Goal: Task Accomplishment & Management: Manage account settings

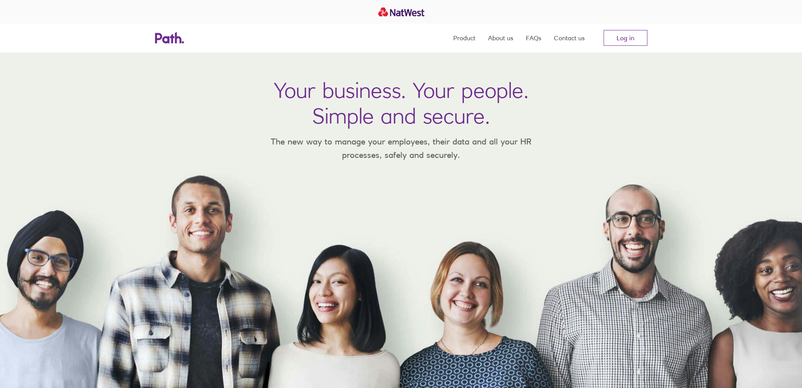
click at [629, 37] on link "Log in" at bounding box center [625, 38] width 44 height 16
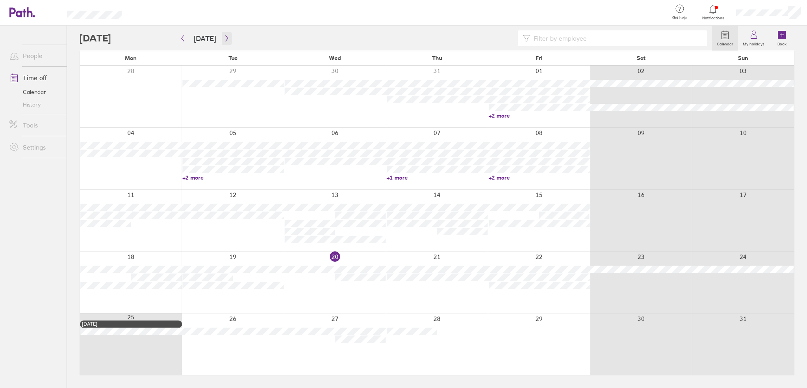
click at [225, 40] on icon "button" at bounding box center [227, 38] width 6 height 6
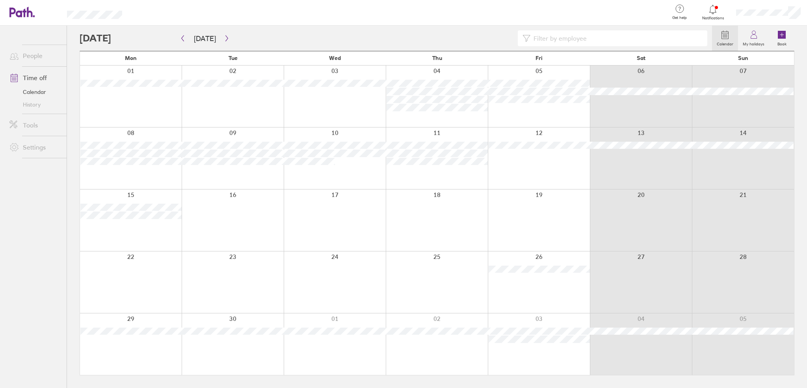
drag, startPoint x: 557, startPoint y: 111, endPoint x: 526, endPoint y: 110, distance: 32.0
click at [526, 110] on div at bounding box center [539, 96] width 102 height 62
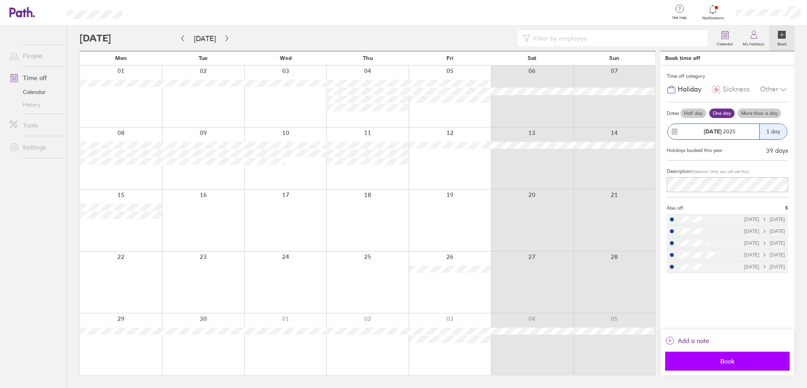
click at [723, 361] on span "Book" at bounding box center [728, 360] width 114 height 7
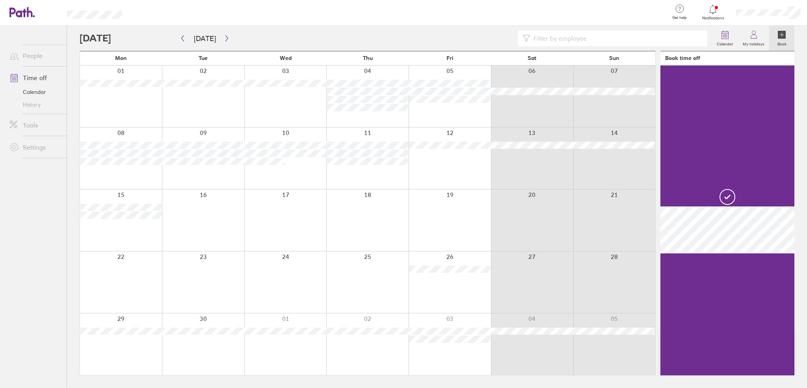
click at [455, 169] on div at bounding box center [450, 158] width 82 height 62
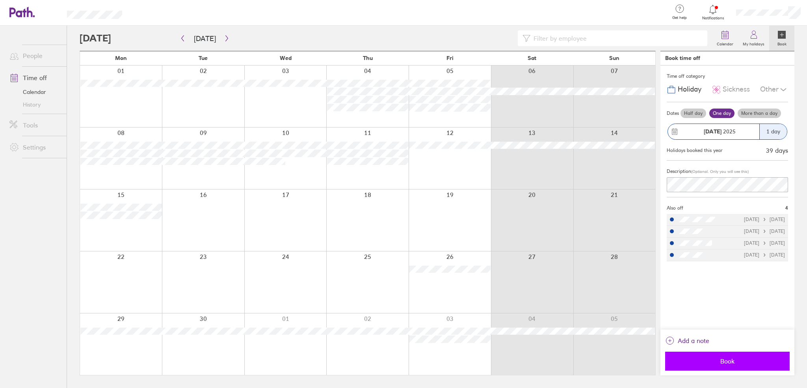
click at [757, 362] on span "Book" at bounding box center [728, 360] width 114 height 7
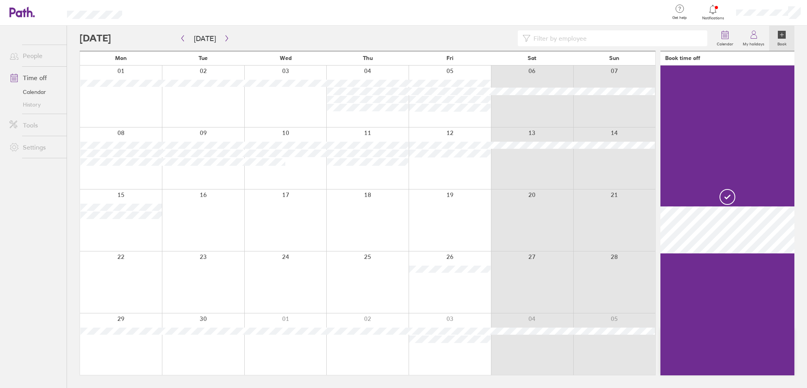
click at [446, 209] on div at bounding box center [450, 220] width 82 height 62
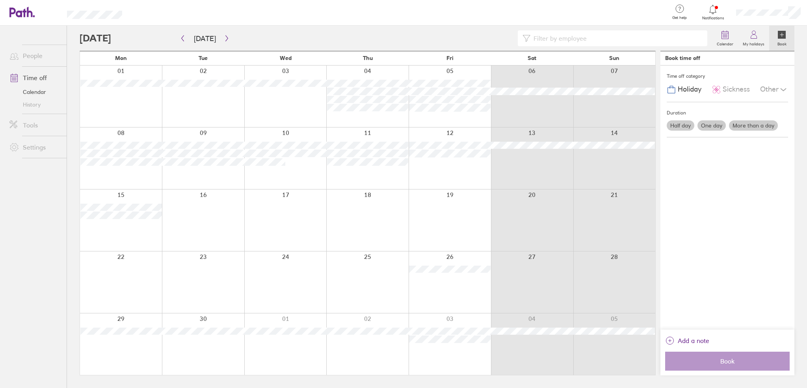
click at [446, 209] on div at bounding box center [450, 220] width 82 height 62
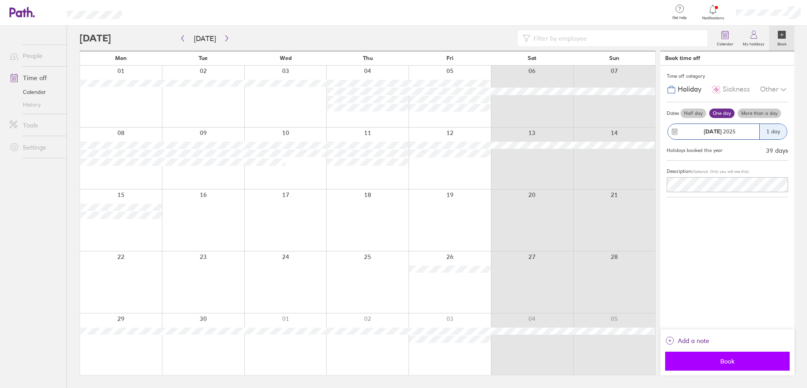
click at [737, 361] on span "Book" at bounding box center [728, 360] width 114 height 7
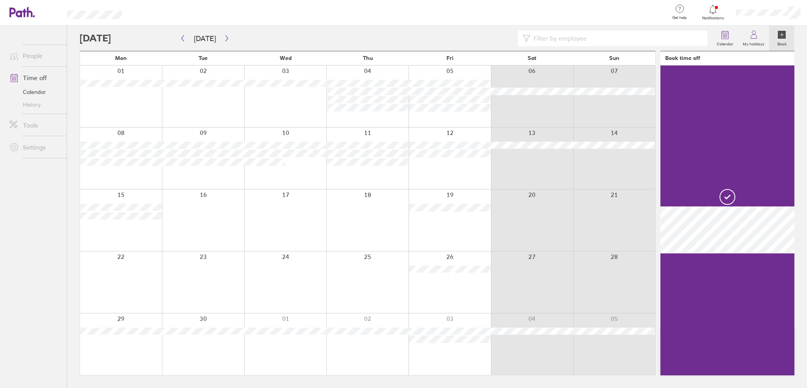
click at [446, 297] on div at bounding box center [450, 282] width 82 height 62
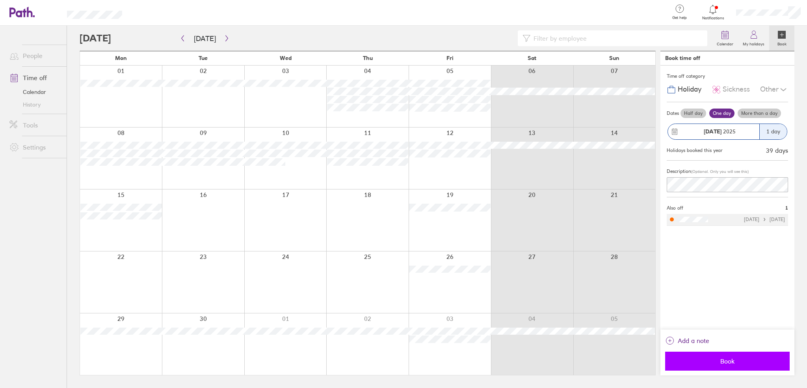
click at [722, 362] on span "Book" at bounding box center [728, 360] width 114 height 7
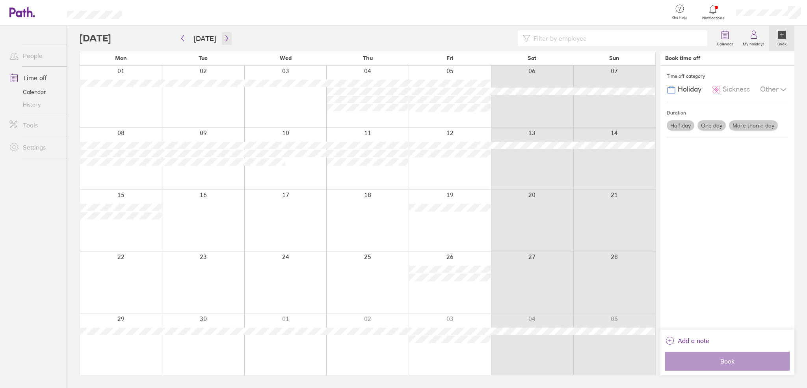
click at [226, 40] on icon "button" at bounding box center [227, 38] width 2 height 6
click at [443, 222] on div at bounding box center [450, 220] width 82 height 62
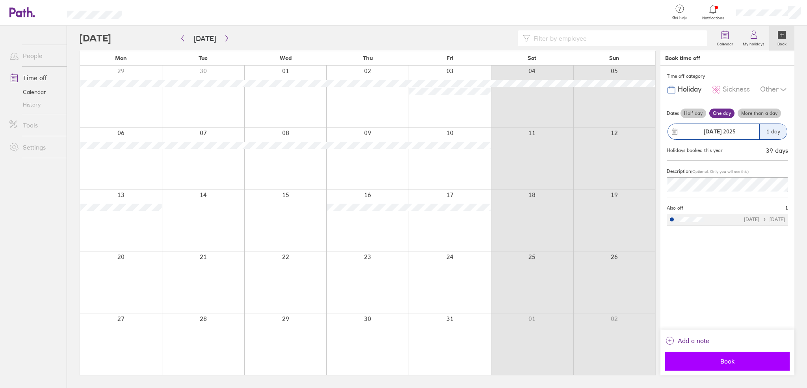
click at [737, 359] on span "Book" at bounding box center [728, 360] width 114 height 7
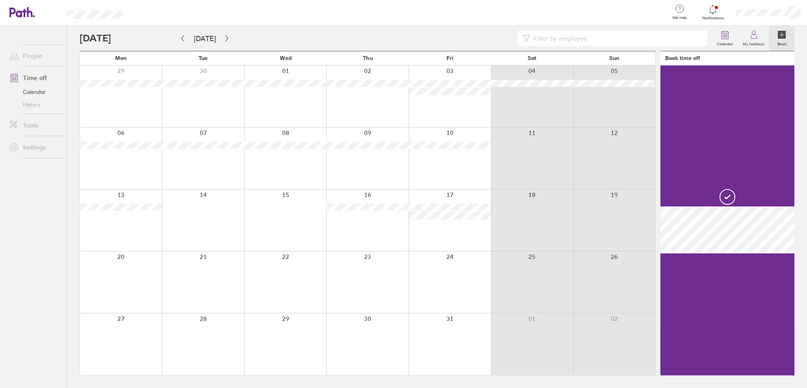
click at [466, 274] on div at bounding box center [450, 282] width 82 height 62
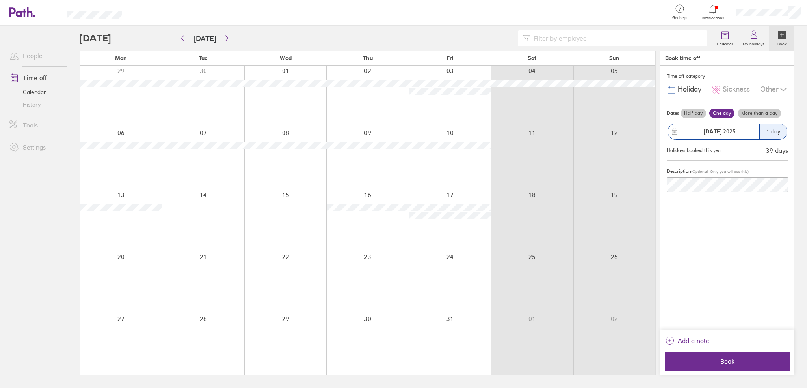
click at [452, 270] on div at bounding box center [450, 282] width 82 height 62
click at [718, 360] on span "Book" at bounding box center [728, 360] width 114 height 7
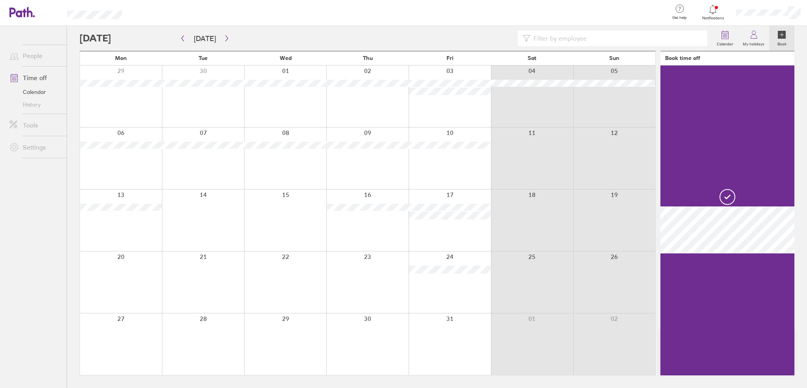
click at [445, 335] on div at bounding box center [450, 344] width 82 height 62
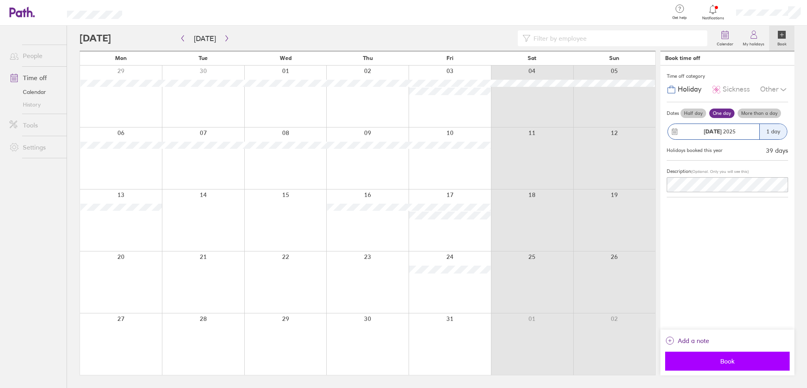
click at [712, 358] on span "Book" at bounding box center [728, 360] width 114 height 7
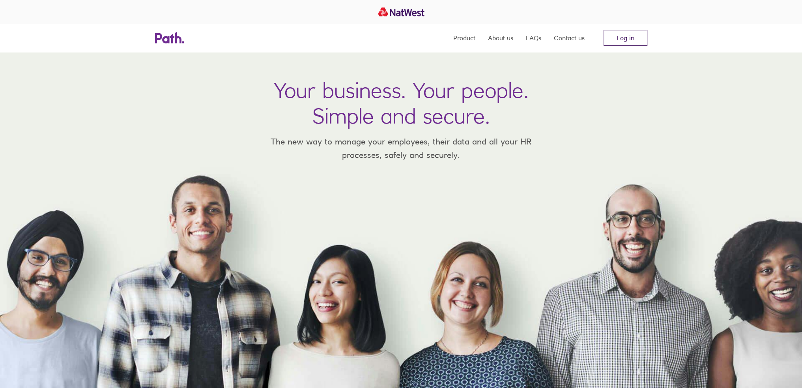
click at [615, 34] on link "Log in" at bounding box center [625, 38] width 44 height 16
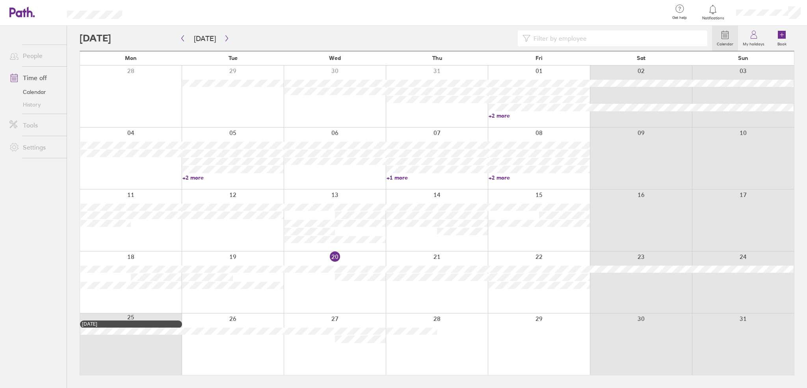
click at [85, 100] on div at bounding box center [131, 96] width 102 height 62
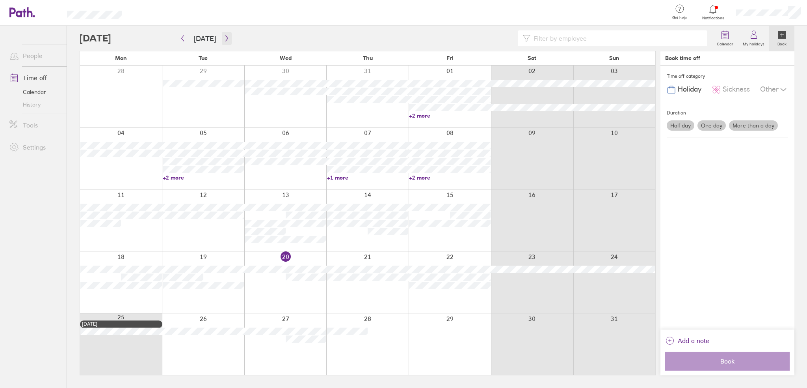
click at [224, 35] on icon "button" at bounding box center [227, 38] width 6 height 6
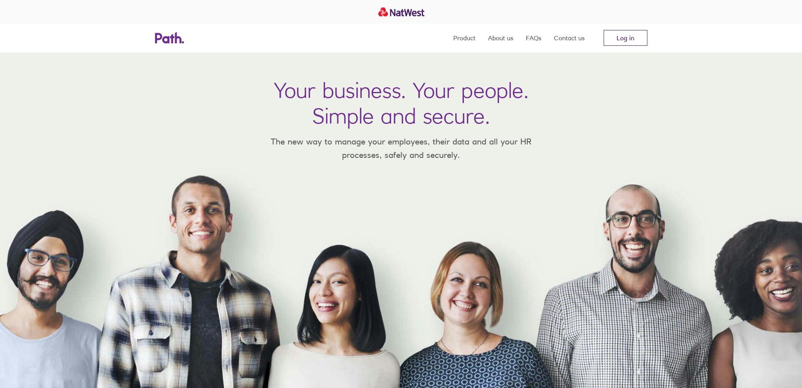
click at [619, 34] on link "Log in" at bounding box center [625, 38] width 44 height 16
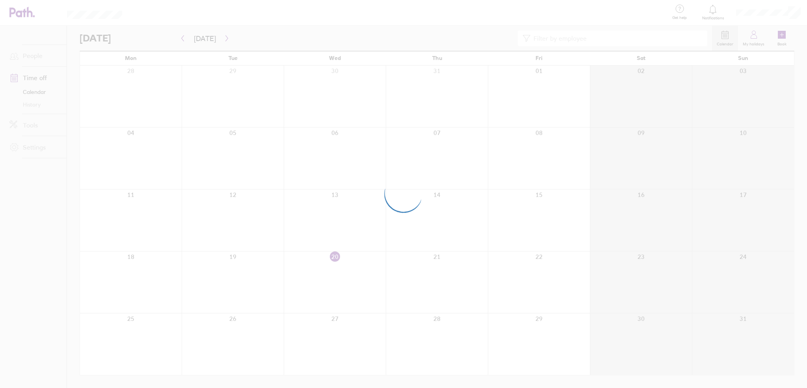
click at [39, 176] on div at bounding box center [403, 194] width 807 height 388
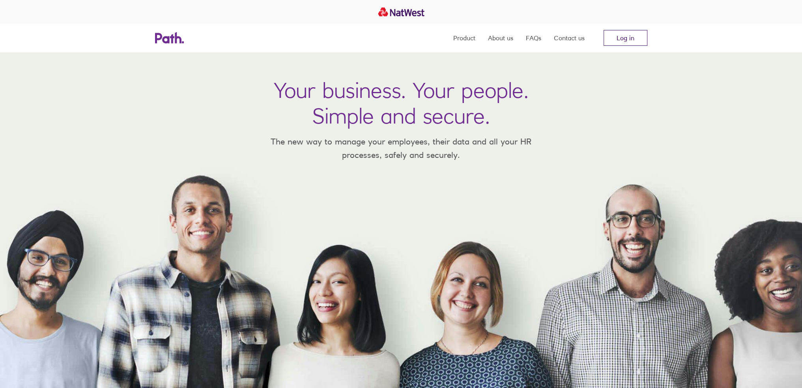
click at [623, 33] on link "Log in" at bounding box center [625, 38] width 44 height 16
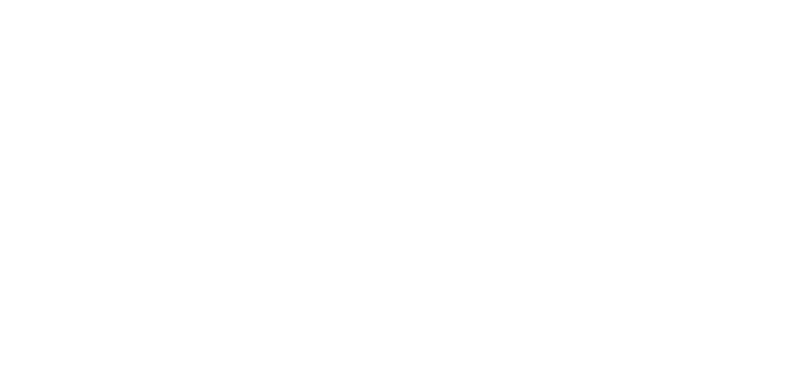
click at [237, 367] on div at bounding box center [403, 194] width 807 height 388
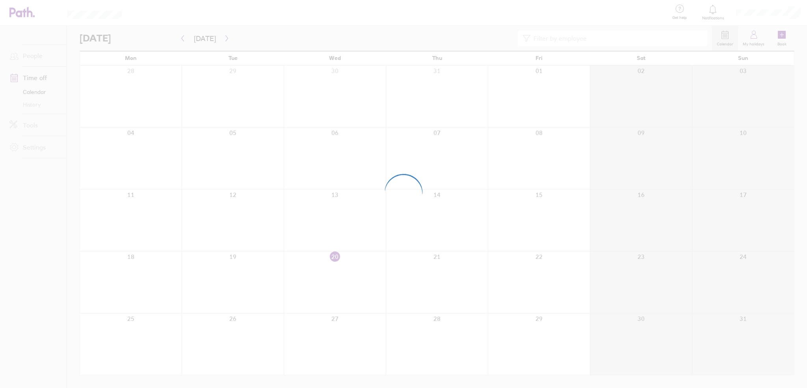
click at [72, 177] on div at bounding box center [403, 194] width 807 height 388
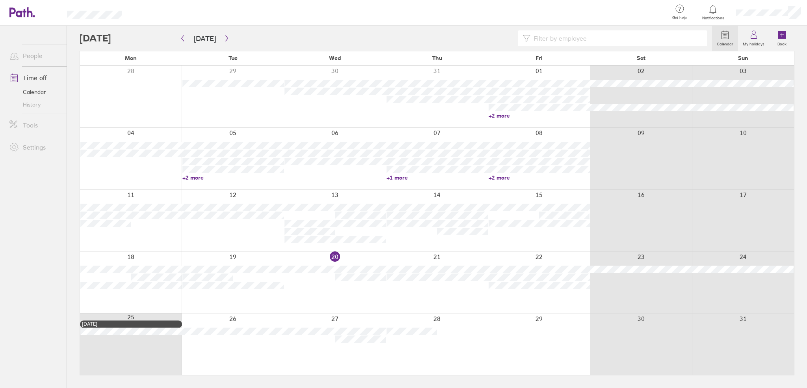
click at [753, 353] on div at bounding box center [743, 344] width 102 height 62
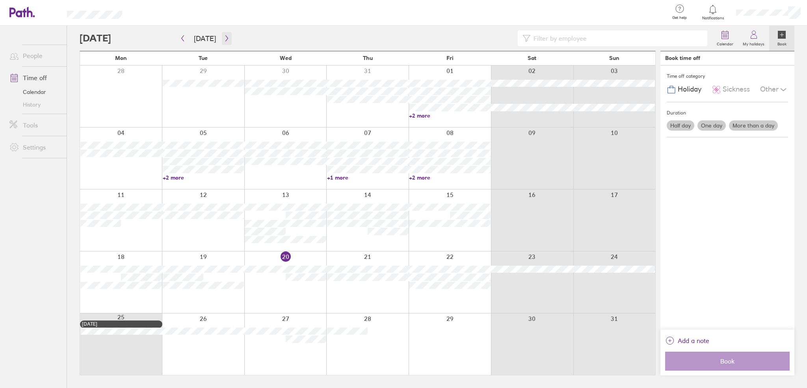
click at [224, 36] on icon "button" at bounding box center [227, 38] width 6 height 6
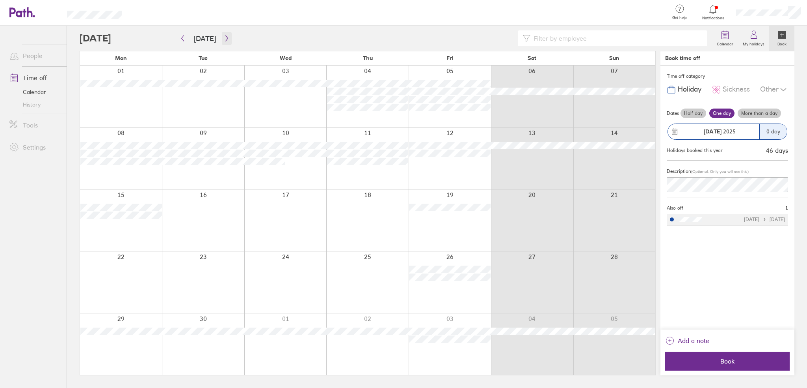
click at [224, 35] on icon "button" at bounding box center [227, 38] width 6 height 6
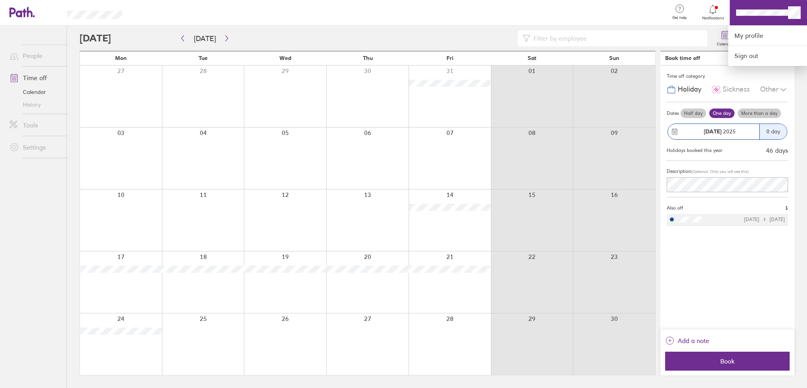
click at [759, 13] on div at bounding box center [403, 194] width 807 height 388
click at [791, 10] on div at bounding box center [403, 194] width 807 height 388
click at [740, 34] on link "My profile" at bounding box center [768, 36] width 79 height 20
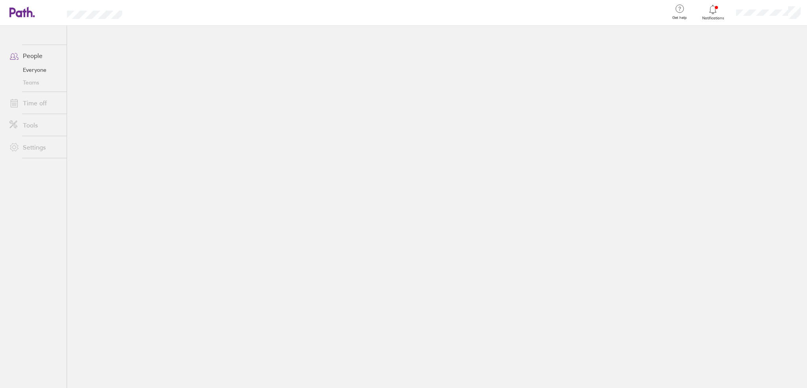
click at [76, 132] on main at bounding box center [437, 207] width 740 height 362
click at [750, 38] on link "My profile" at bounding box center [768, 36] width 79 height 20
click at [761, 36] on link "My profile" at bounding box center [768, 36] width 79 height 20
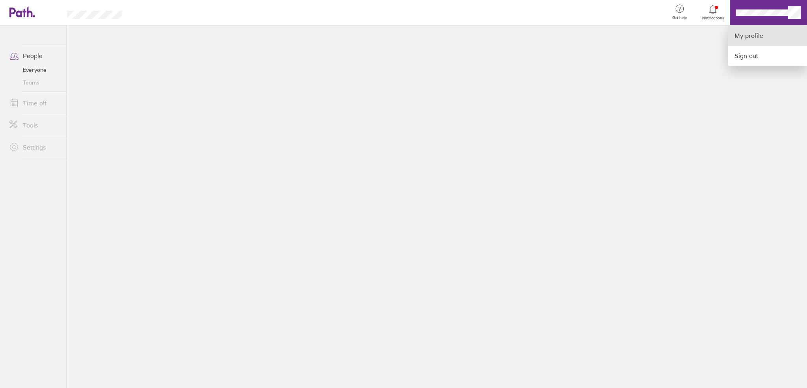
click at [761, 36] on link "My profile" at bounding box center [768, 36] width 79 height 20
click at [711, 6] on div at bounding box center [403, 194] width 807 height 388
click at [711, 6] on icon at bounding box center [713, 9] width 7 height 9
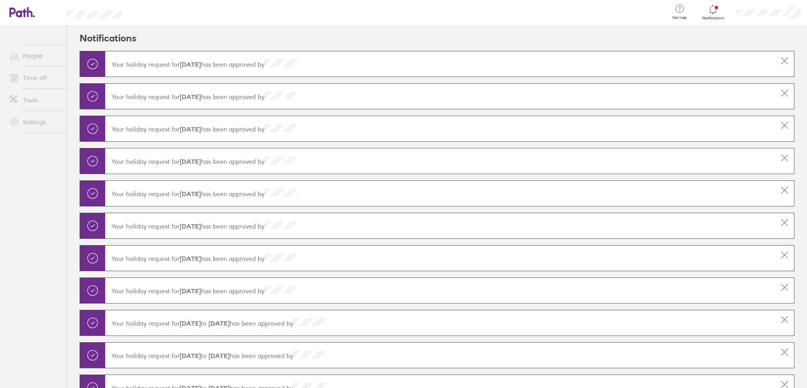
click at [42, 56] on link "People" at bounding box center [34, 56] width 63 height 16
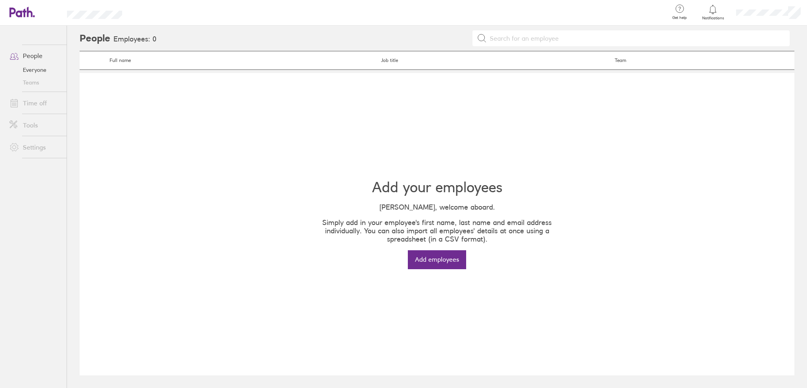
click at [36, 69] on link "Everyone" at bounding box center [34, 69] width 63 height 13
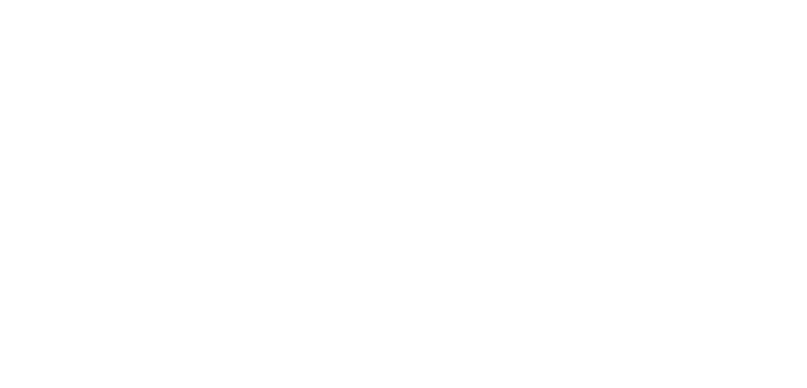
click at [86, 70] on div at bounding box center [403, 194] width 807 height 388
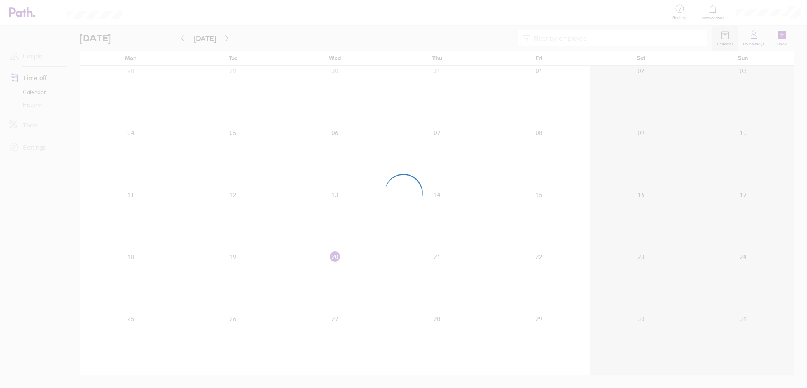
click at [87, 326] on div at bounding box center [403, 194] width 807 height 388
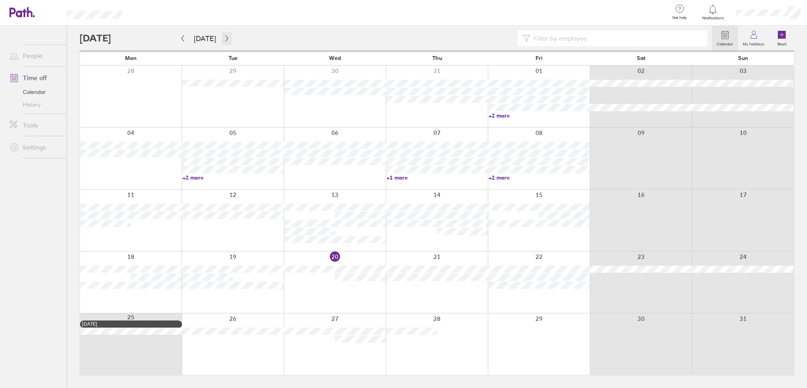
click at [224, 36] on icon "button" at bounding box center [227, 38] width 6 height 6
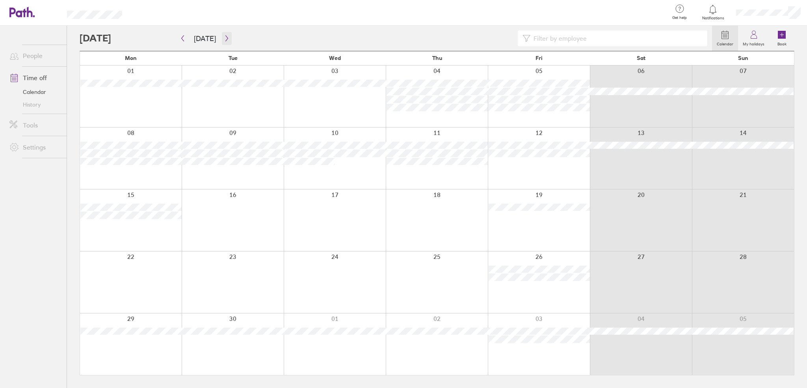
click at [224, 36] on icon "button" at bounding box center [227, 38] width 6 height 6
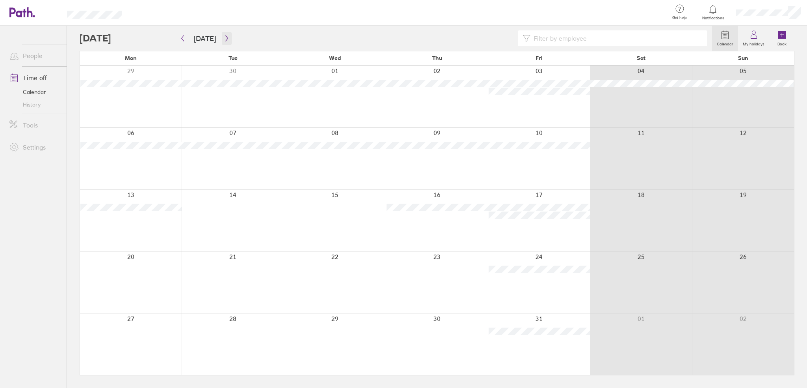
click at [224, 36] on icon "button" at bounding box center [227, 38] width 6 height 6
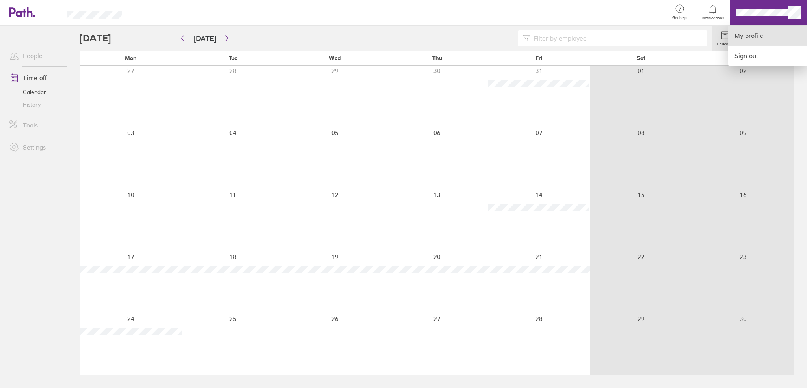
click at [763, 31] on link "My profile" at bounding box center [768, 36] width 79 height 20
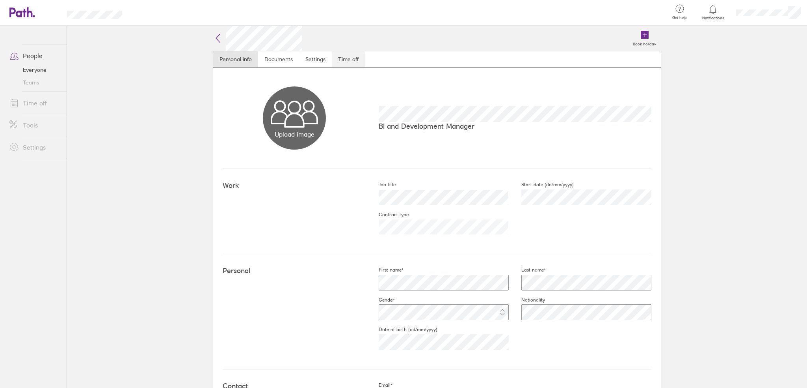
click at [349, 58] on link "Time off" at bounding box center [348, 59] width 33 height 16
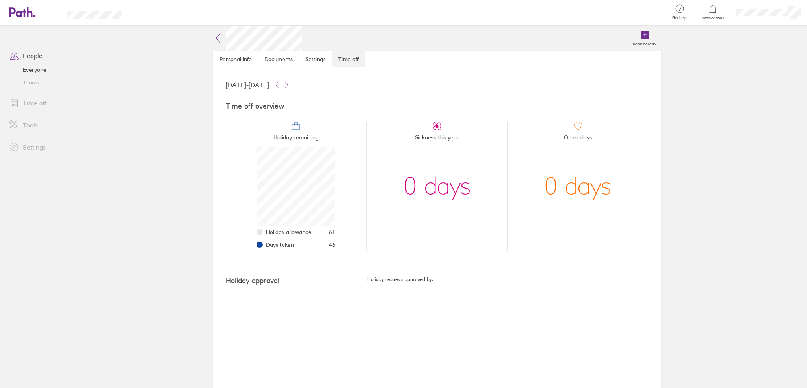
scroll to position [79, 79]
click at [220, 37] on icon at bounding box center [217, 38] width 9 height 9
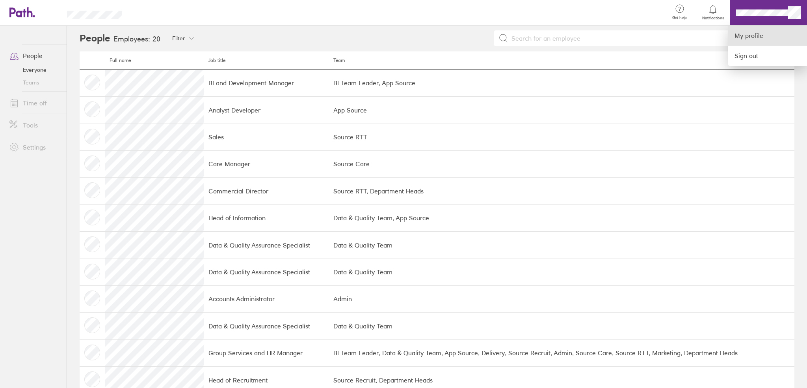
click at [749, 36] on link "My profile" at bounding box center [768, 36] width 79 height 20
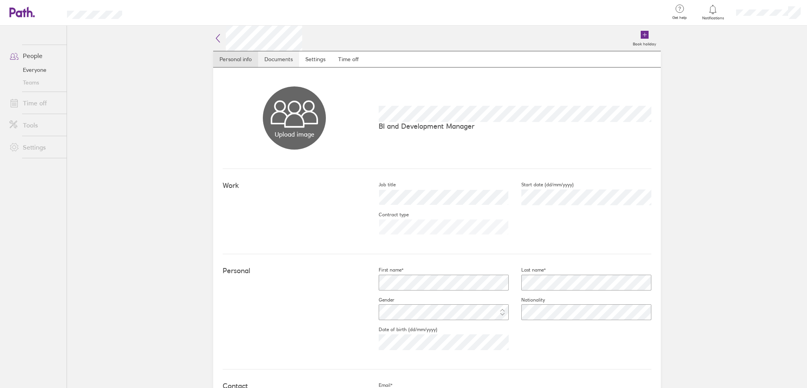
click at [276, 61] on link "Documents" at bounding box center [278, 59] width 41 height 16
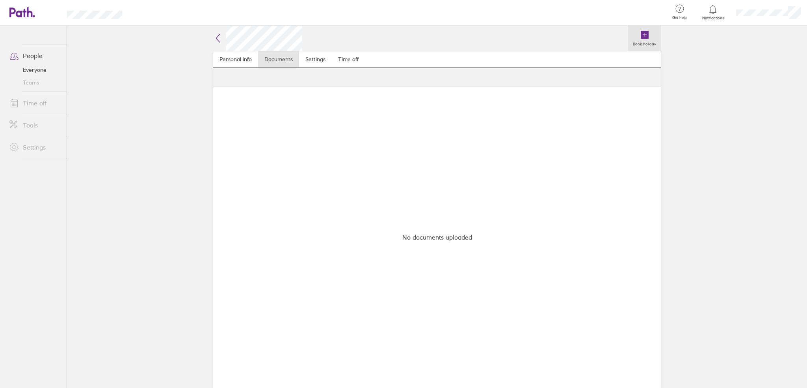
click at [649, 34] on icon at bounding box center [645, 35] width 8 height 8
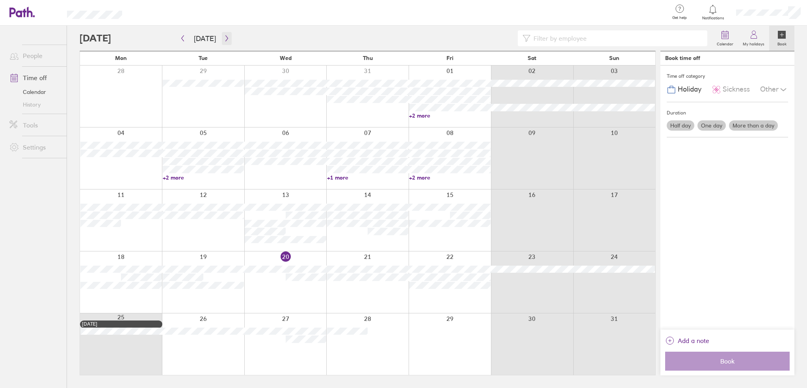
click at [227, 35] on button "button" at bounding box center [227, 38] width 10 height 13
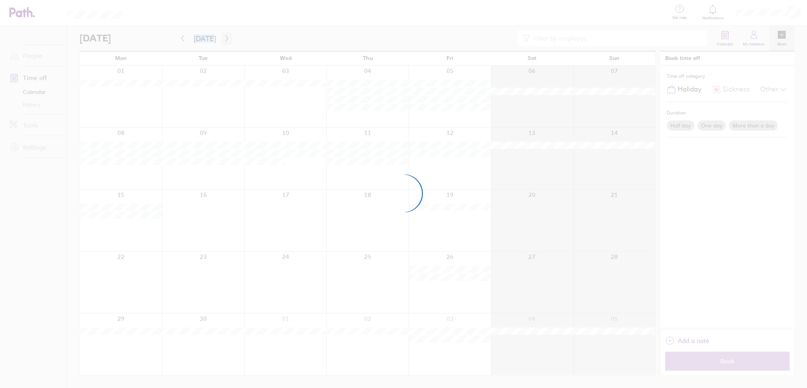
click at [227, 35] on div at bounding box center [403, 194] width 807 height 388
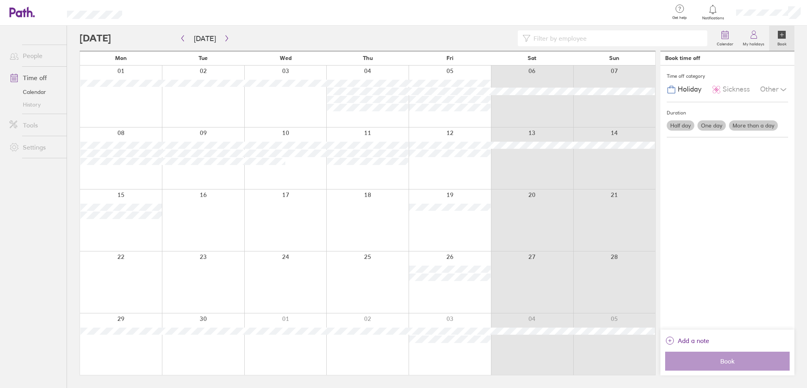
click at [103, 39] on div at bounding box center [396, 38] width 633 height 16
click at [224, 39] on icon "button" at bounding box center [227, 38] width 6 height 6
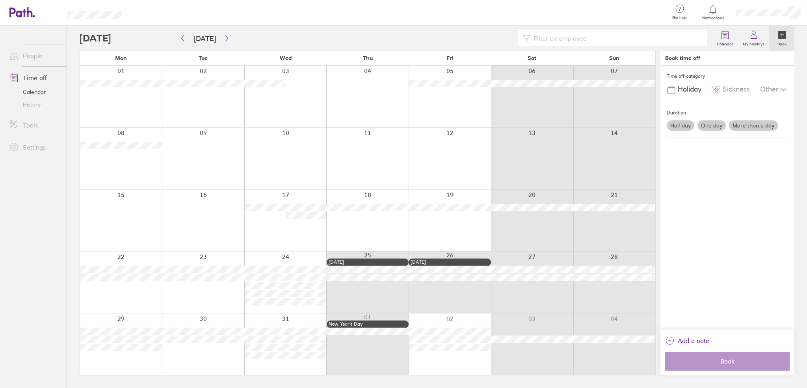
click at [456, 102] on div at bounding box center [450, 96] width 82 height 62
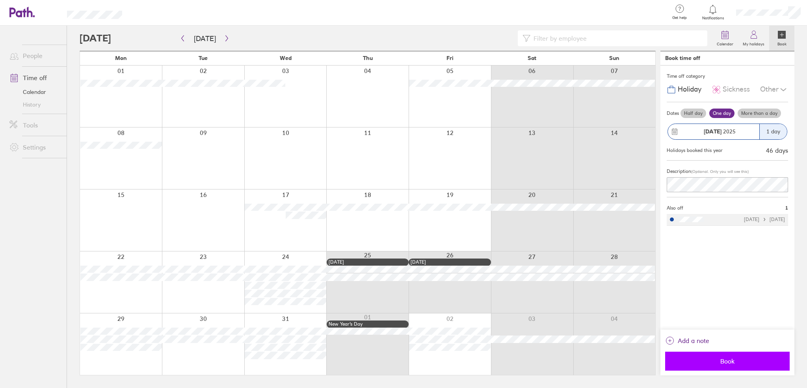
click at [703, 364] on span "Book" at bounding box center [728, 360] width 114 height 7
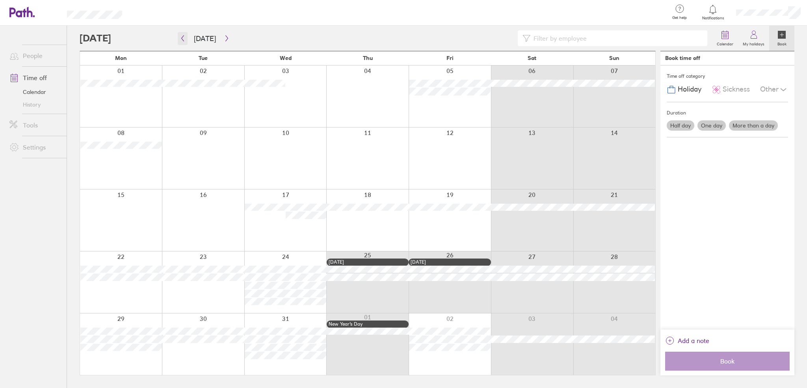
click at [185, 39] on icon "button" at bounding box center [183, 38] width 6 height 6
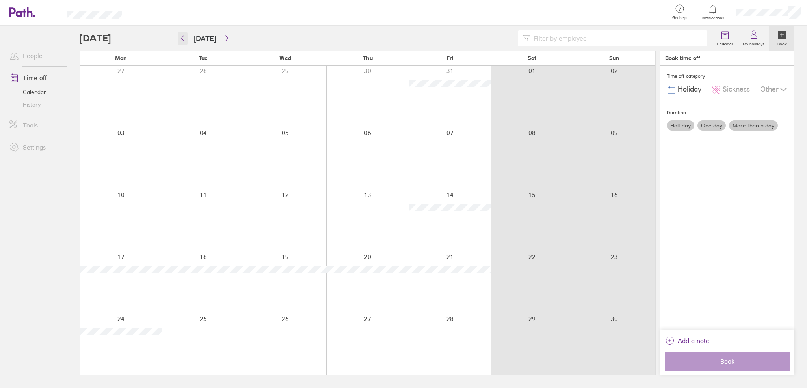
click at [184, 36] on icon "button" at bounding box center [183, 38] width 6 height 6
click at [363, 350] on div at bounding box center [367, 344] width 82 height 62
click at [186, 37] on button "button" at bounding box center [183, 38] width 10 height 13
